Goal: Information Seeking & Learning: Learn about a topic

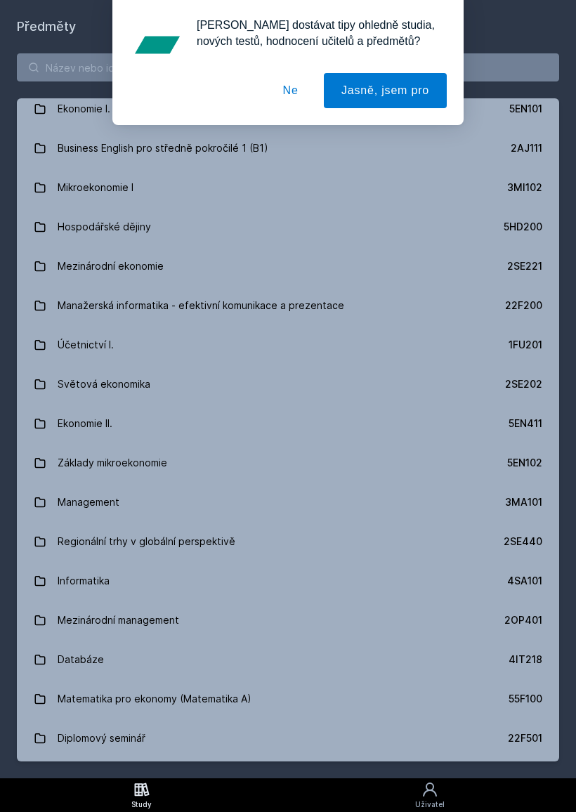
scroll to position [287, 0]
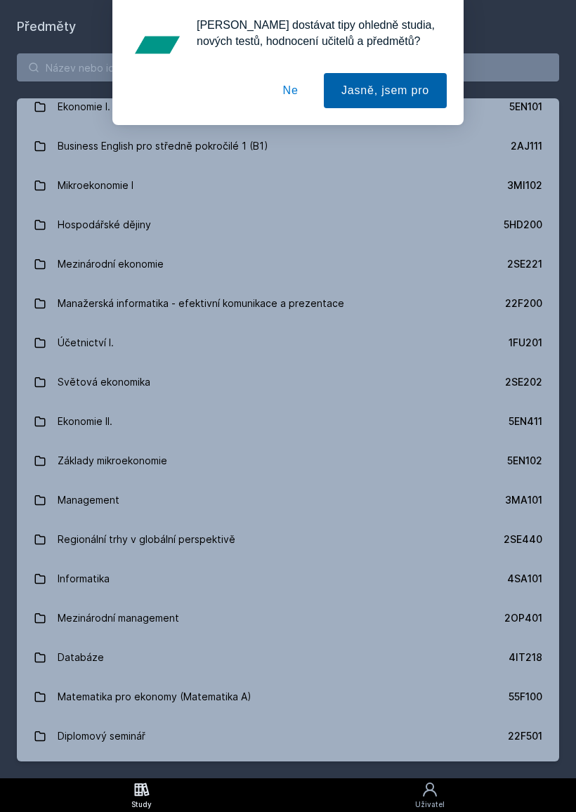
click at [408, 94] on button "Jasně, jsem pro" at bounding box center [385, 90] width 123 height 35
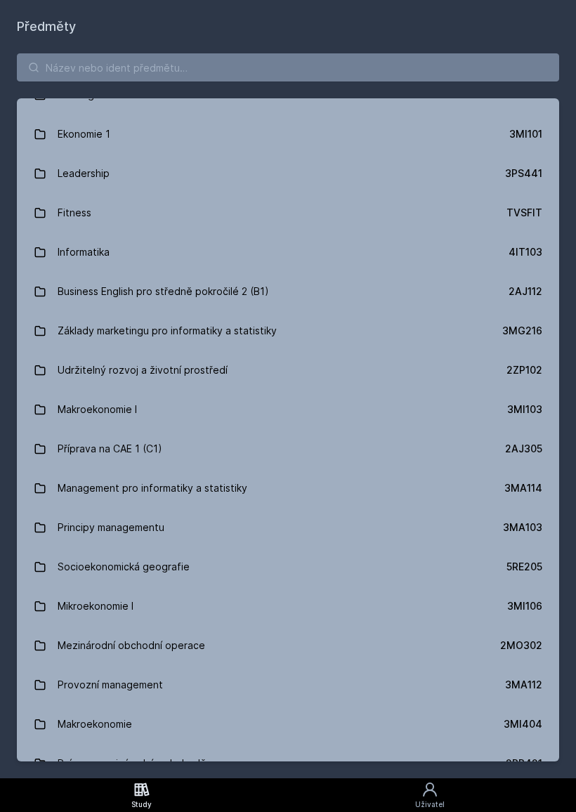
scroll to position [1302, 0]
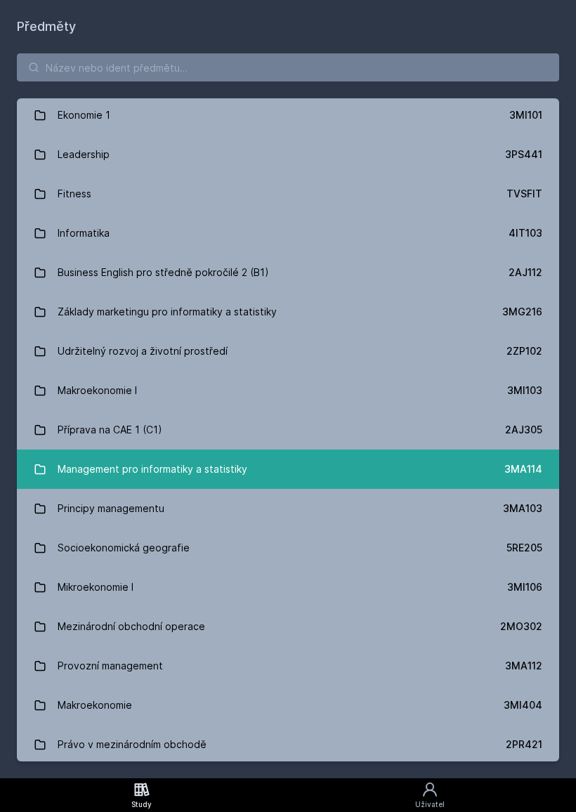
click at [349, 472] on link "Management pro informatiky a statistiky 3MA114" at bounding box center [288, 469] width 543 height 39
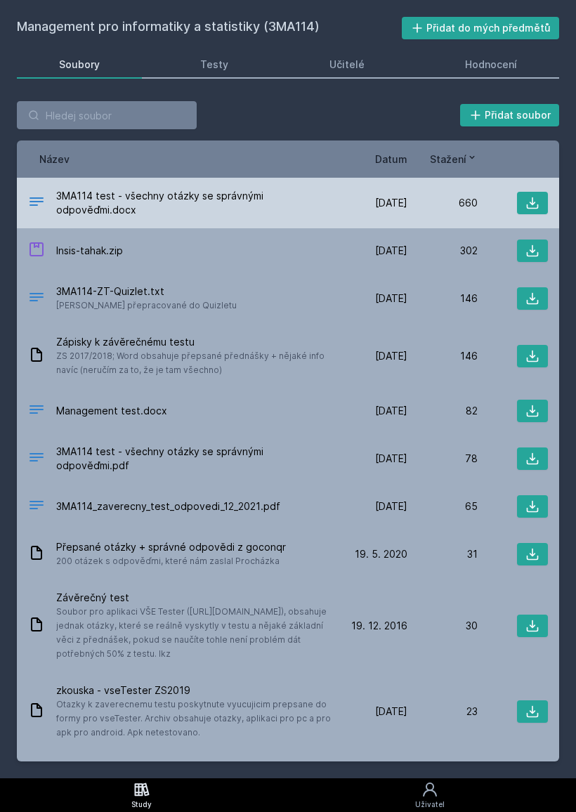
click at [434, 199] on div "660" at bounding box center [443, 203] width 70 height 14
click at [432, 205] on div "660" at bounding box center [443, 203] width 70 height 14
click at [534, 197] on icon at bounding box center [533, 203] width 14 height 14
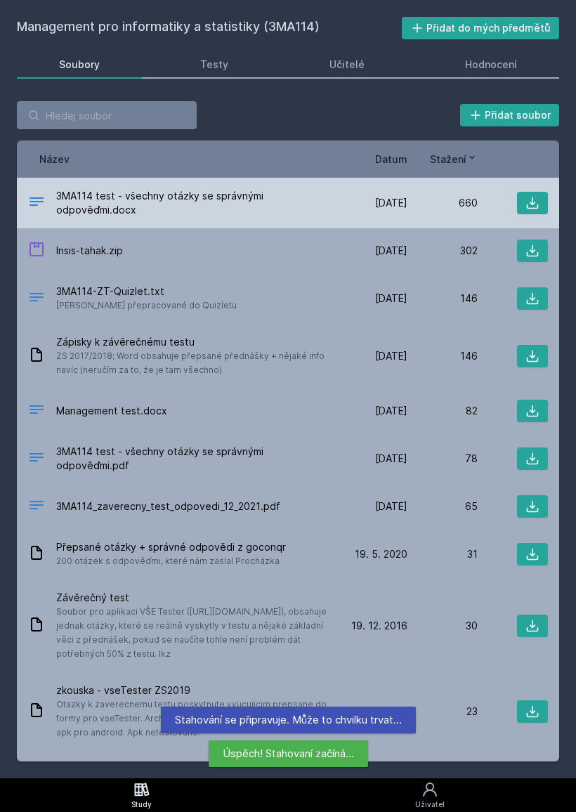
click at [503, 226] on div "3MA114 test - všechny otázky se správnými odpověďmi.docx [DATE] [DATE] 660" at bounding box center [288, 203] width 543 height 51
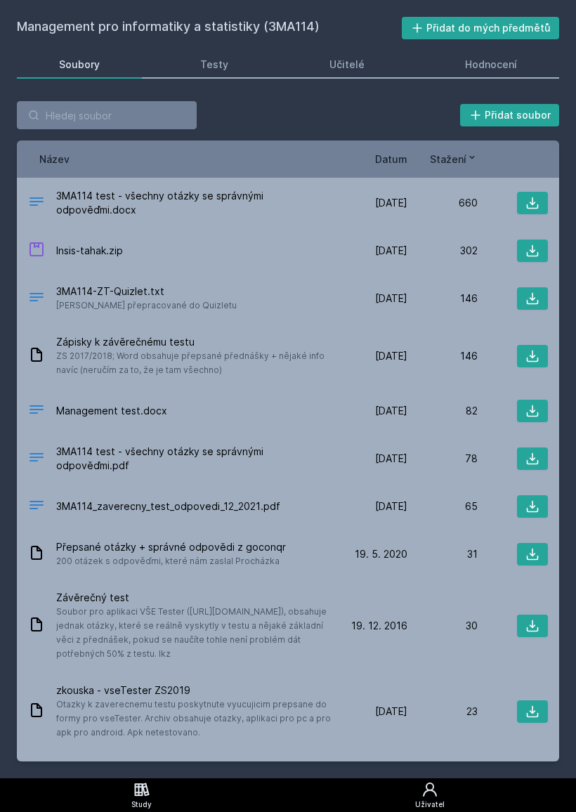
click at [436, 787] on icon at bounding box center [430, 790] width 17 height 17
click at [446, 789] on link "Uživatel" at bounding box center [430, 796] width 293 height 34
click at [448, 784] on link "Uživatel" at bounding box center [430, 796] width 293 height 34
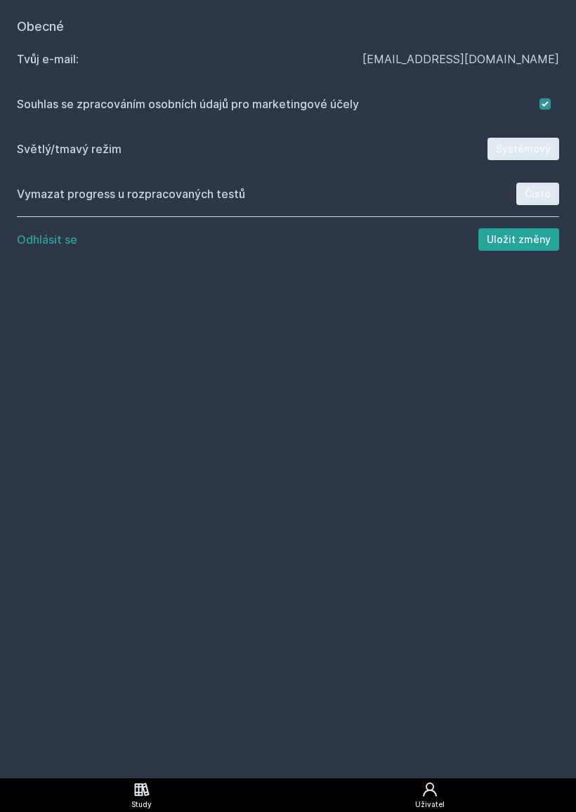
click at [156, 785] on link "Study" at bounding box center [142, 796] width 284 height 34
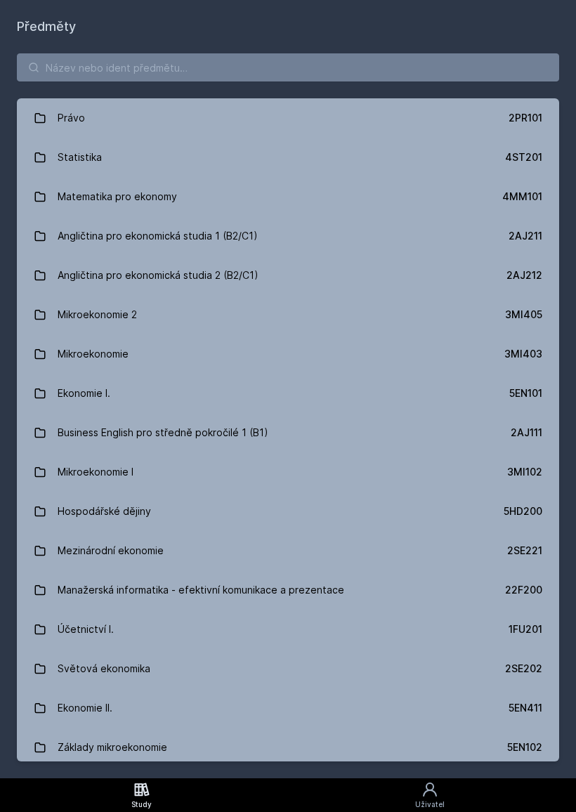
click at [144, 787] on icon at bounding box center [141, 789] width 15 height 13
click at [149, 791] on icon at bounding box center [142, 790] width 17 height 17
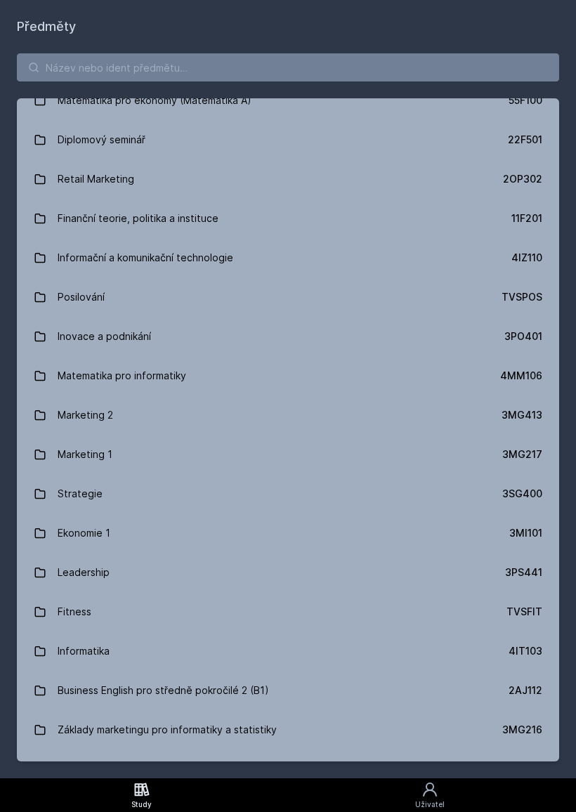
scroll to position [882, 0]
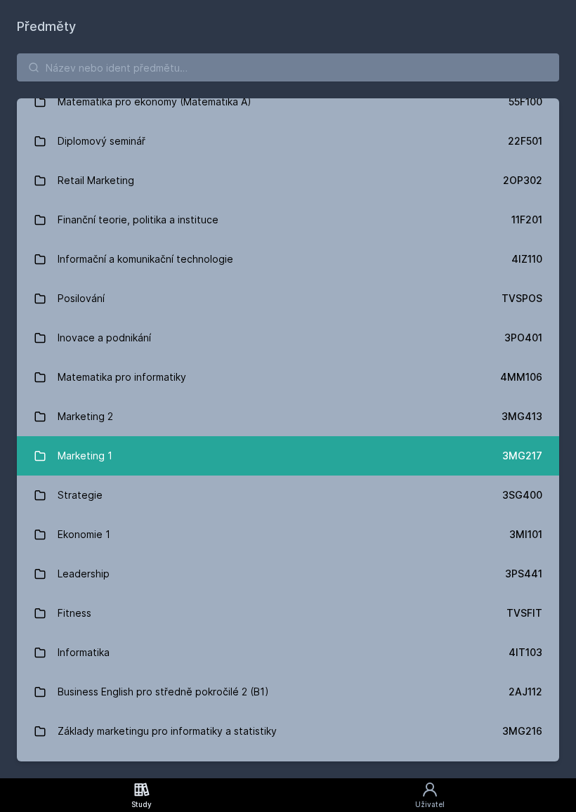
click at [340, 445] on link "Marketing 1 3MG217" at bounding box center [288, 455] width 543 height 39
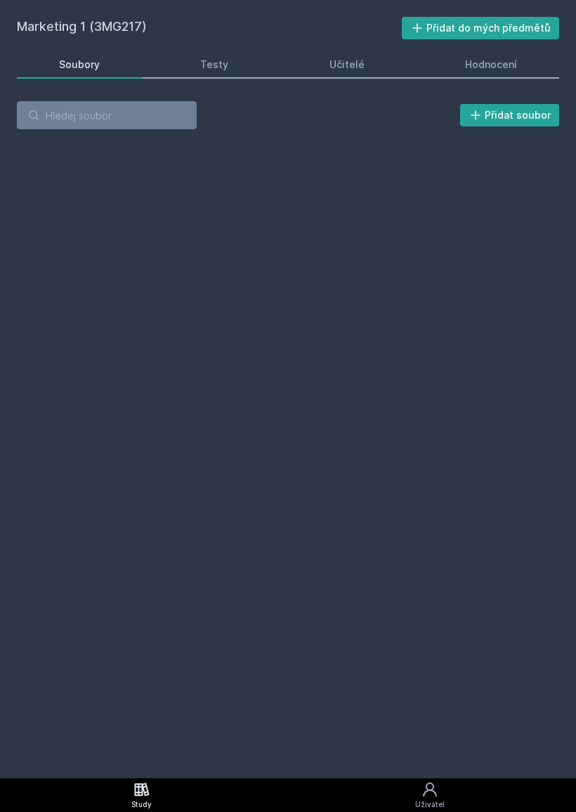
click at [351, 470] on div "Marketing 1 (3MG217) Přidat do mých předmětů [GEOGRAPHIC_DATA] Testy Učitelé Ho…" at bounding box center [288, 389] width 543 height 745
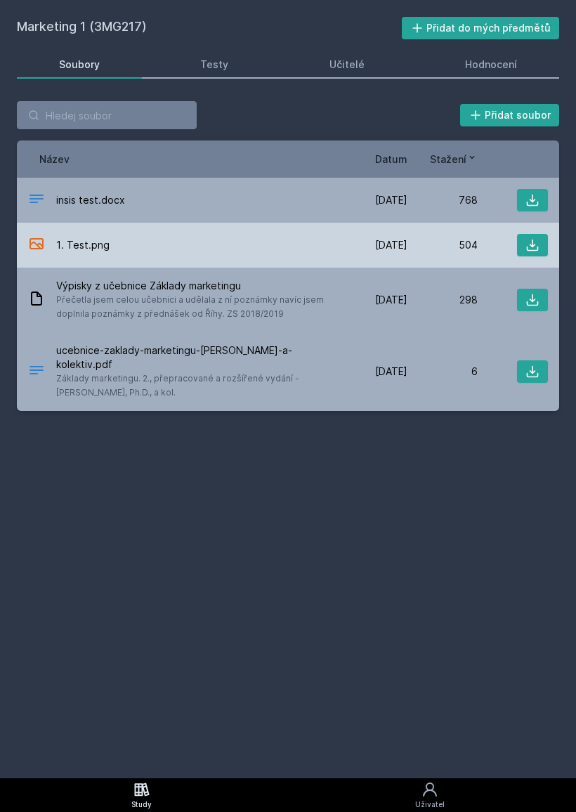
click at [385, 259] on div "1. Test.png [DATE] [DATE] 504" at bounding box center [288, 245] width 543 height 45
click at [526, 250] on icon at bounding box center [533, 245] width 14 height 14
